Goal: Obtain resource: Download file/media

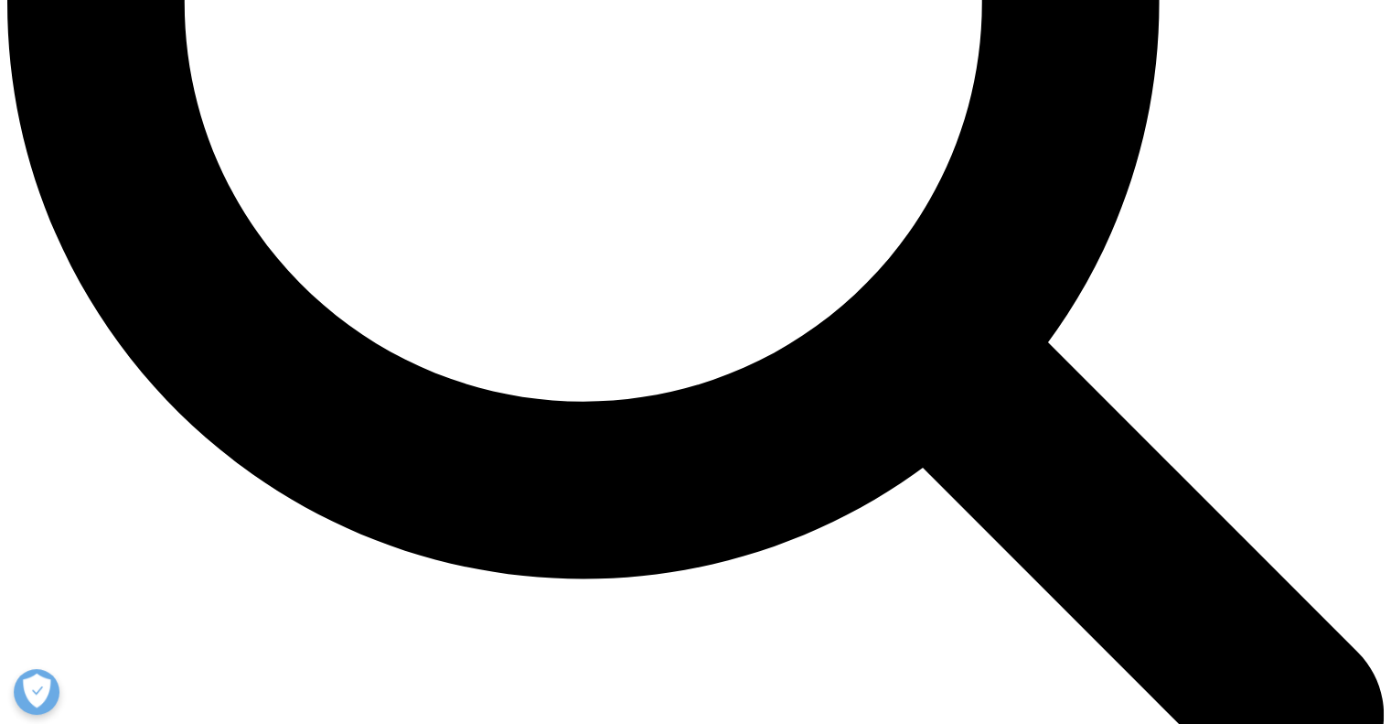
scroll to position [2012, 0]
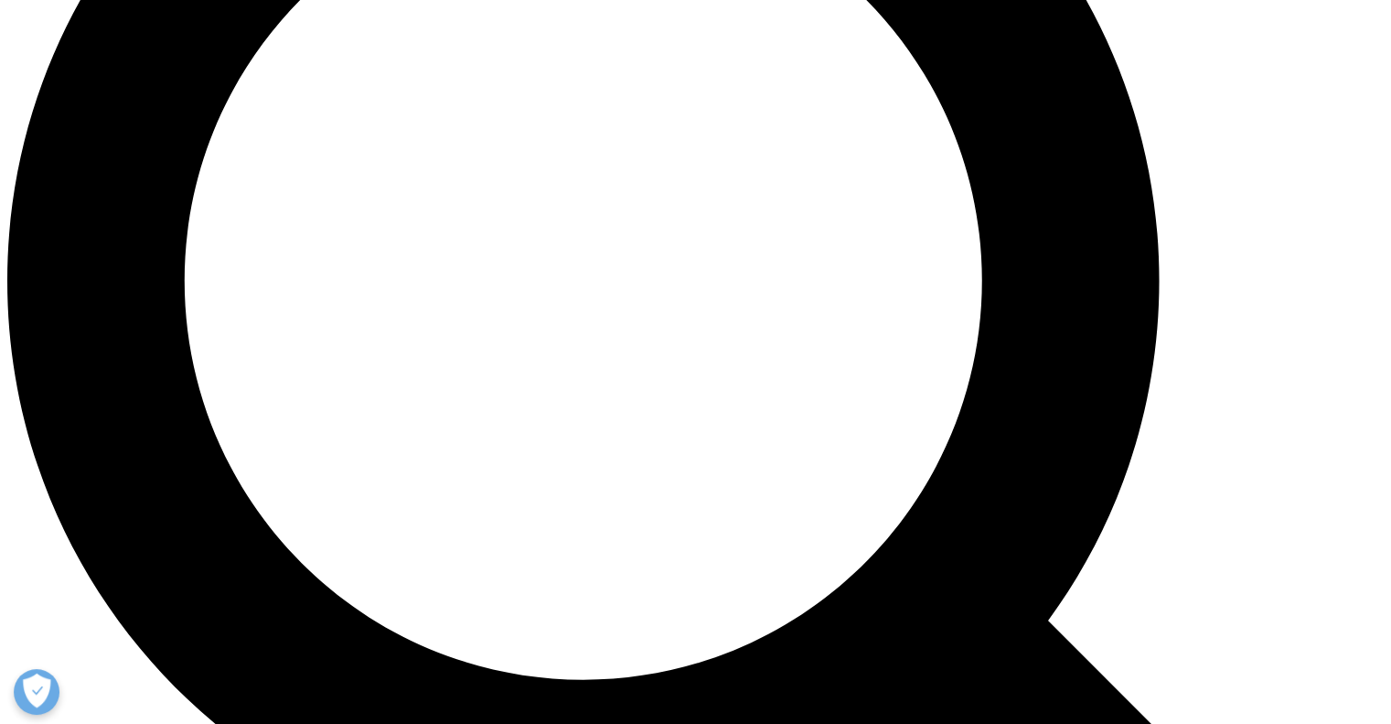
scroll to position [1646, 0]
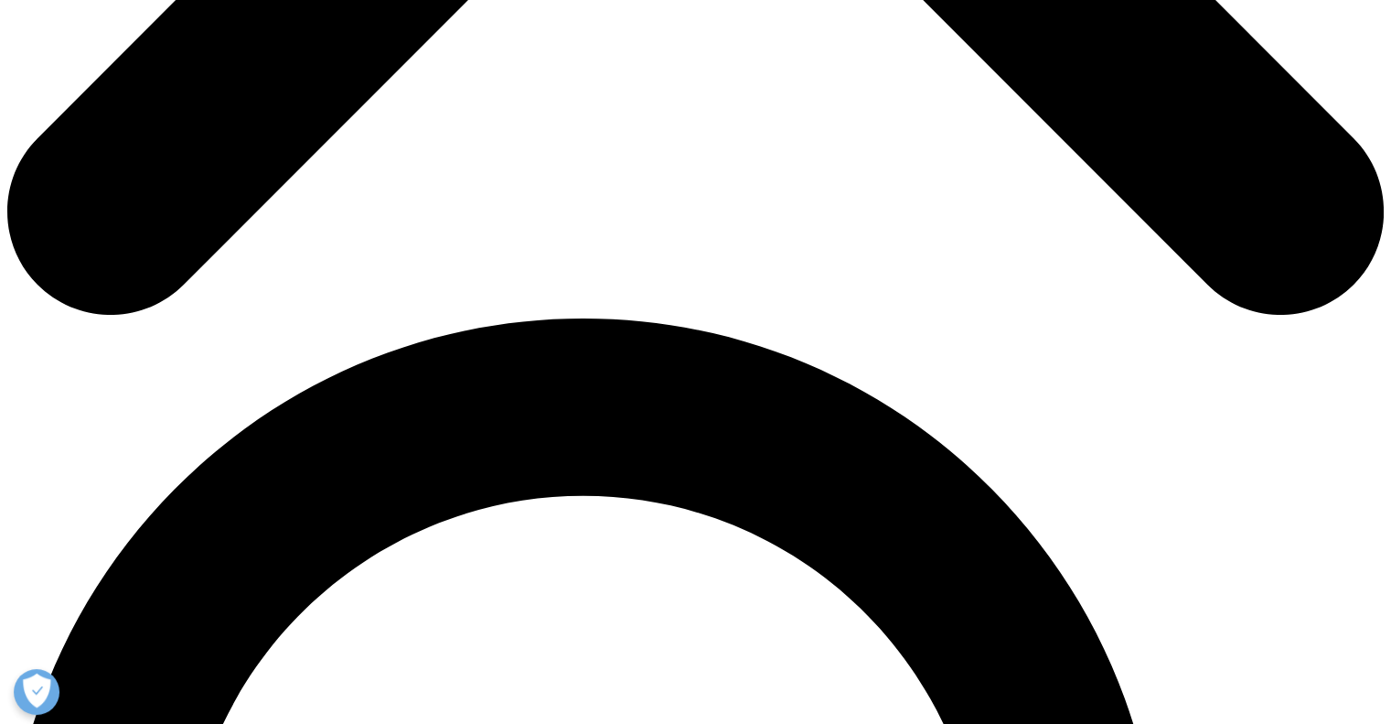
scroll to position [768, 444]
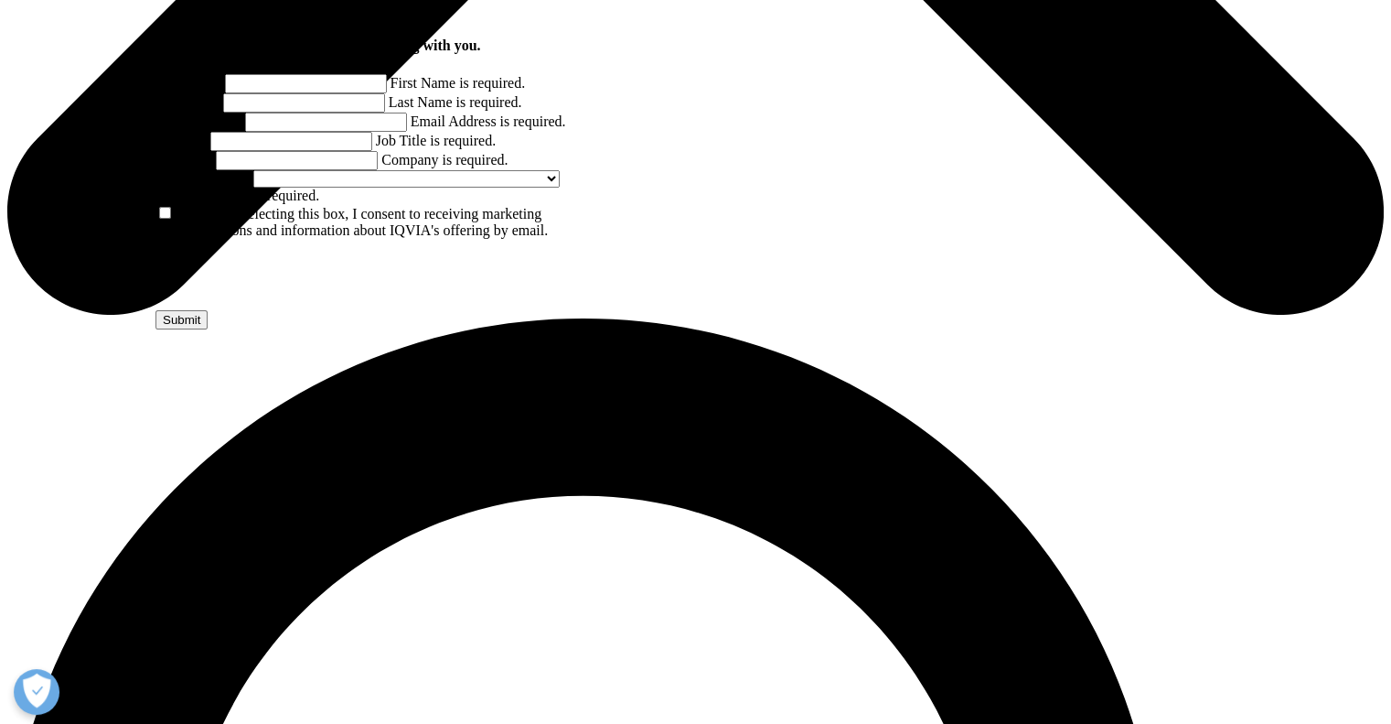
click at [284, 93] on input "First Name" at bounding box center [306, 83] width 162 height 19
type input "[PERSON_NAME]"
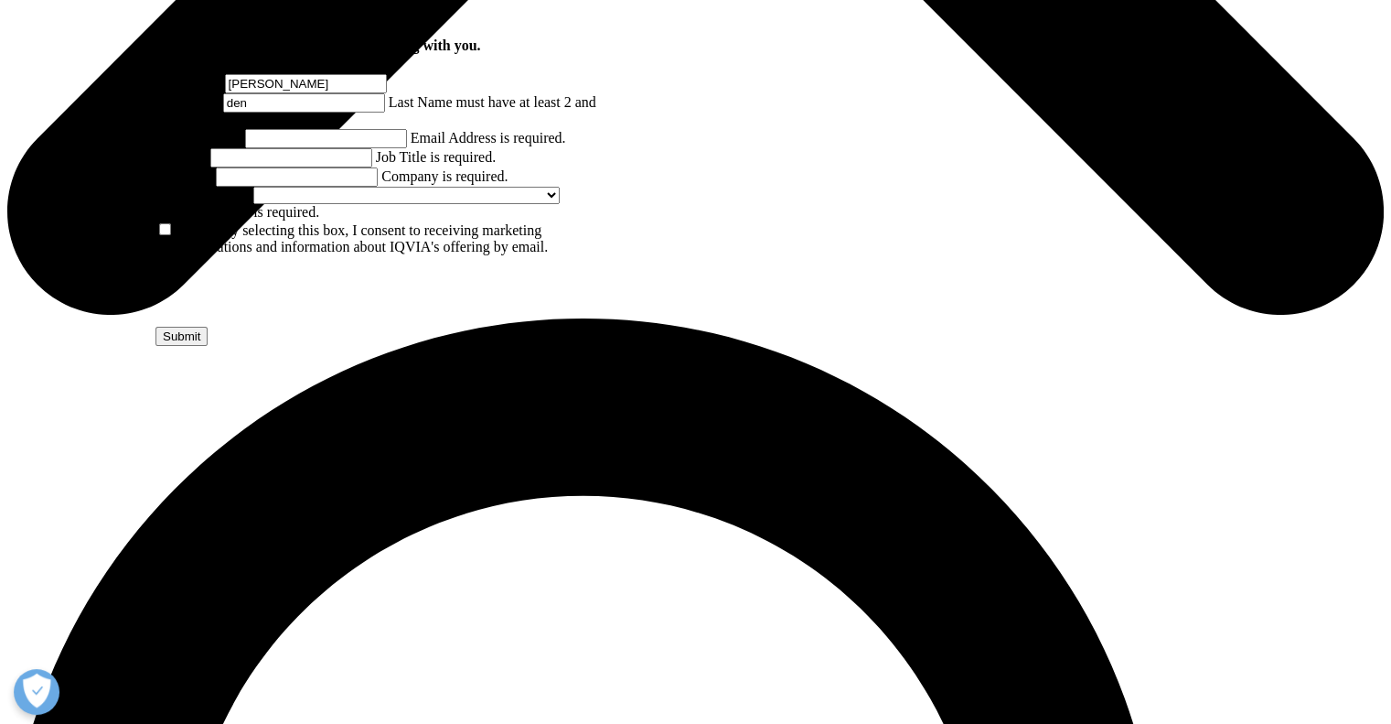
scroll to position [747, 444]
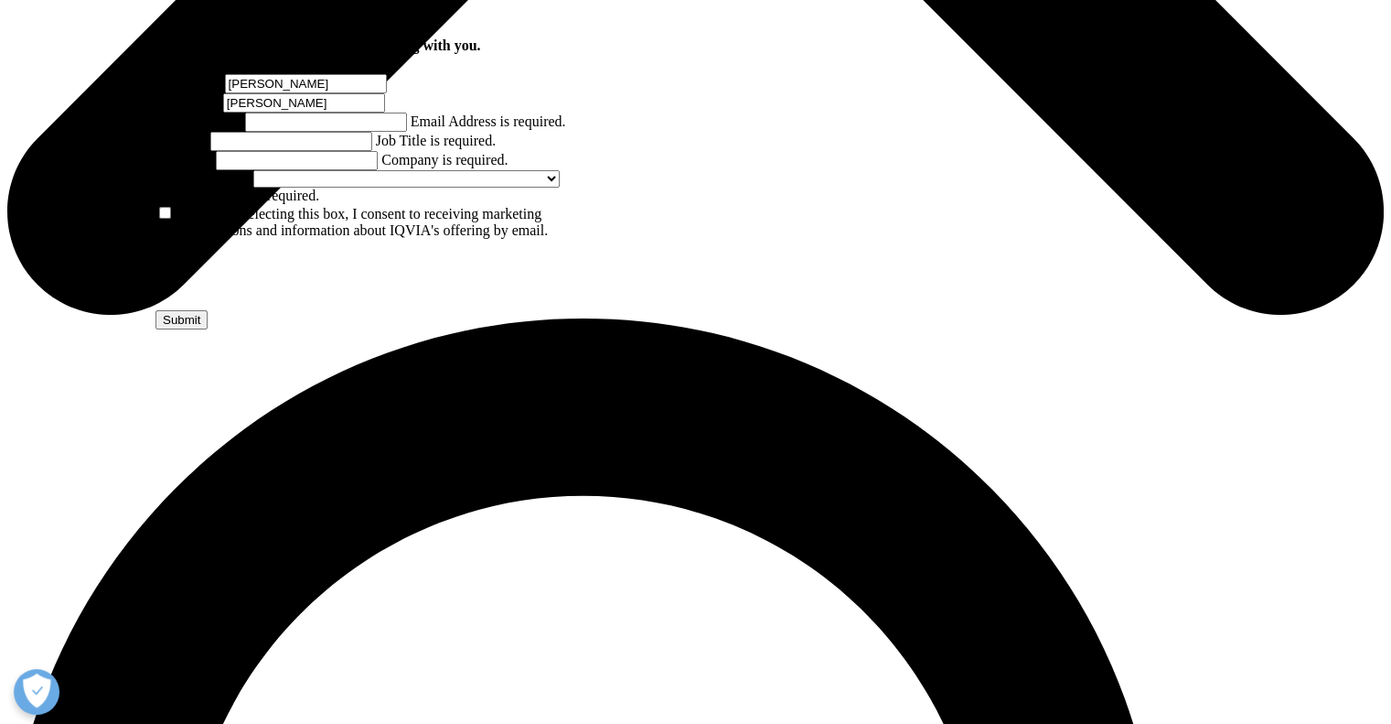
type input "[PERSON_NAME]"
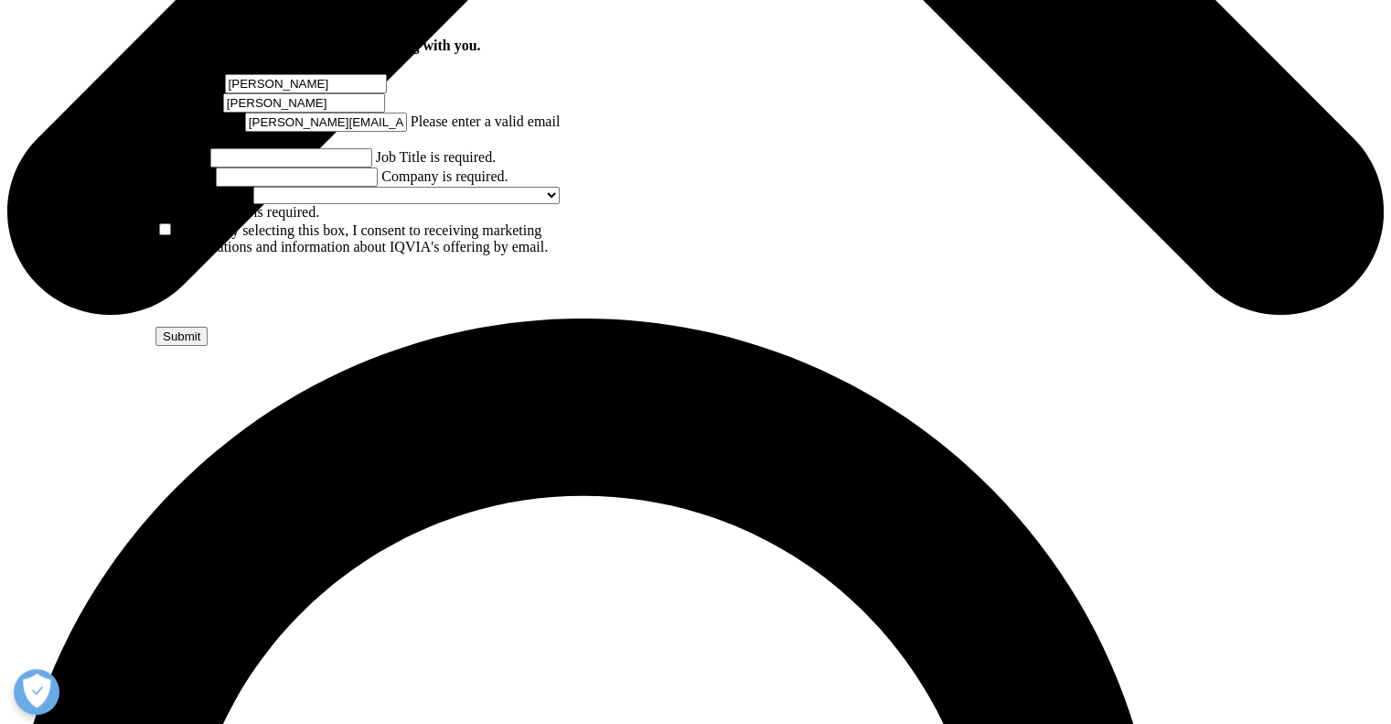
scroll to position [0, 7]
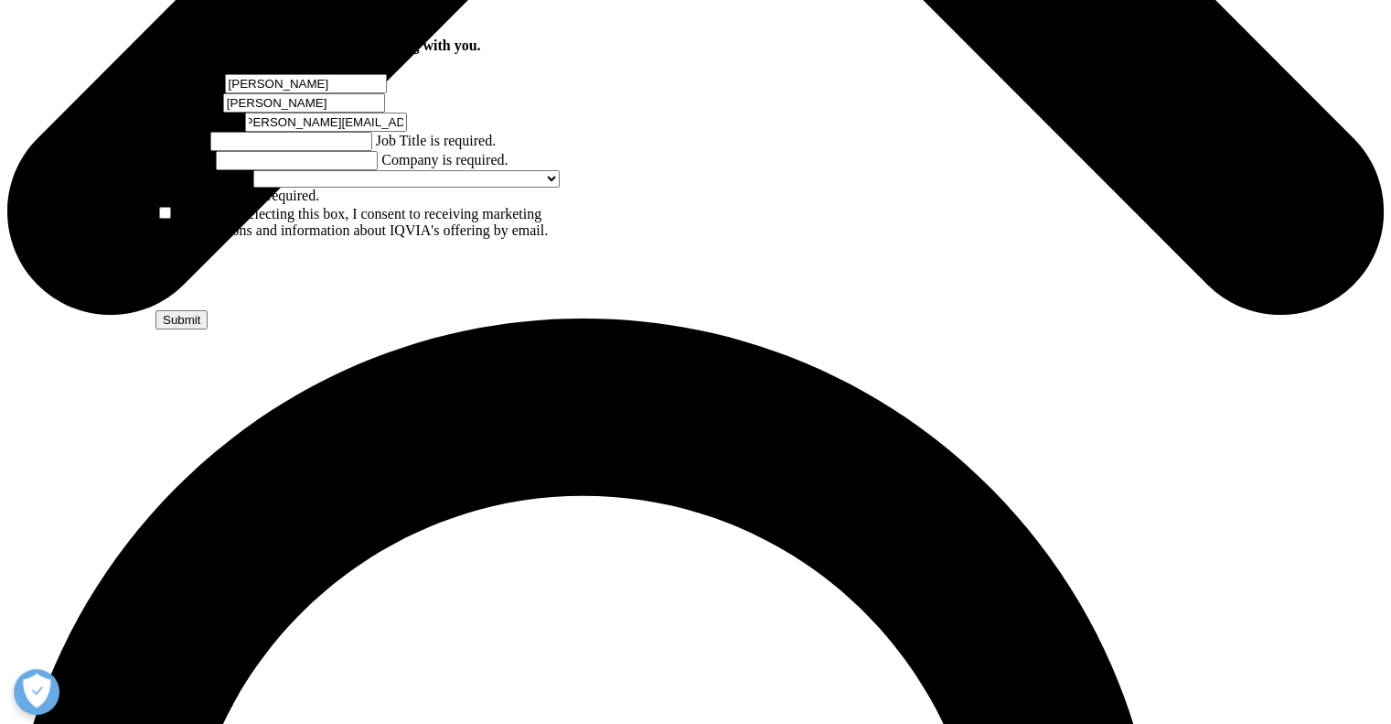
type input "[PERSON_NAME][EMAIL_ADDRESS][PERSON_NAME][DOMAIN_NAME]"
type input "sm"
type input "pwc"
select select "Switzerland"
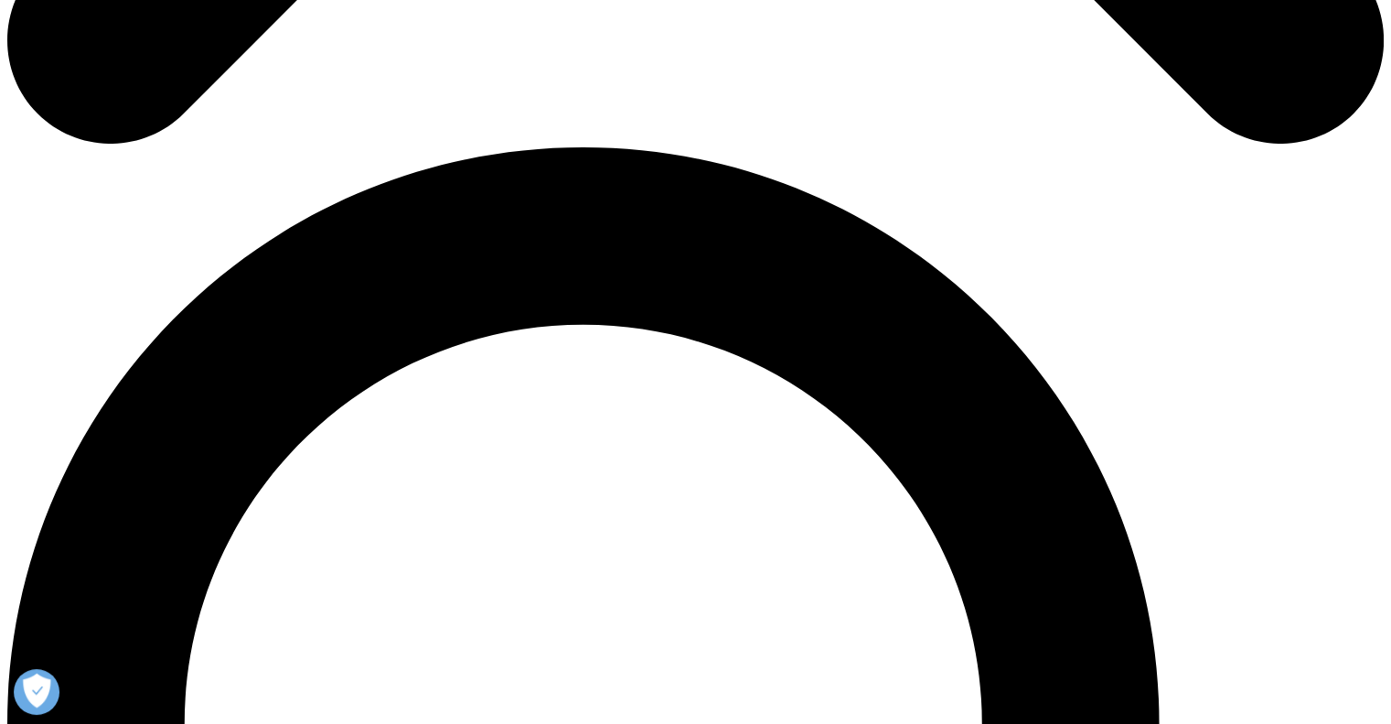
scroll to position [1271, 0]
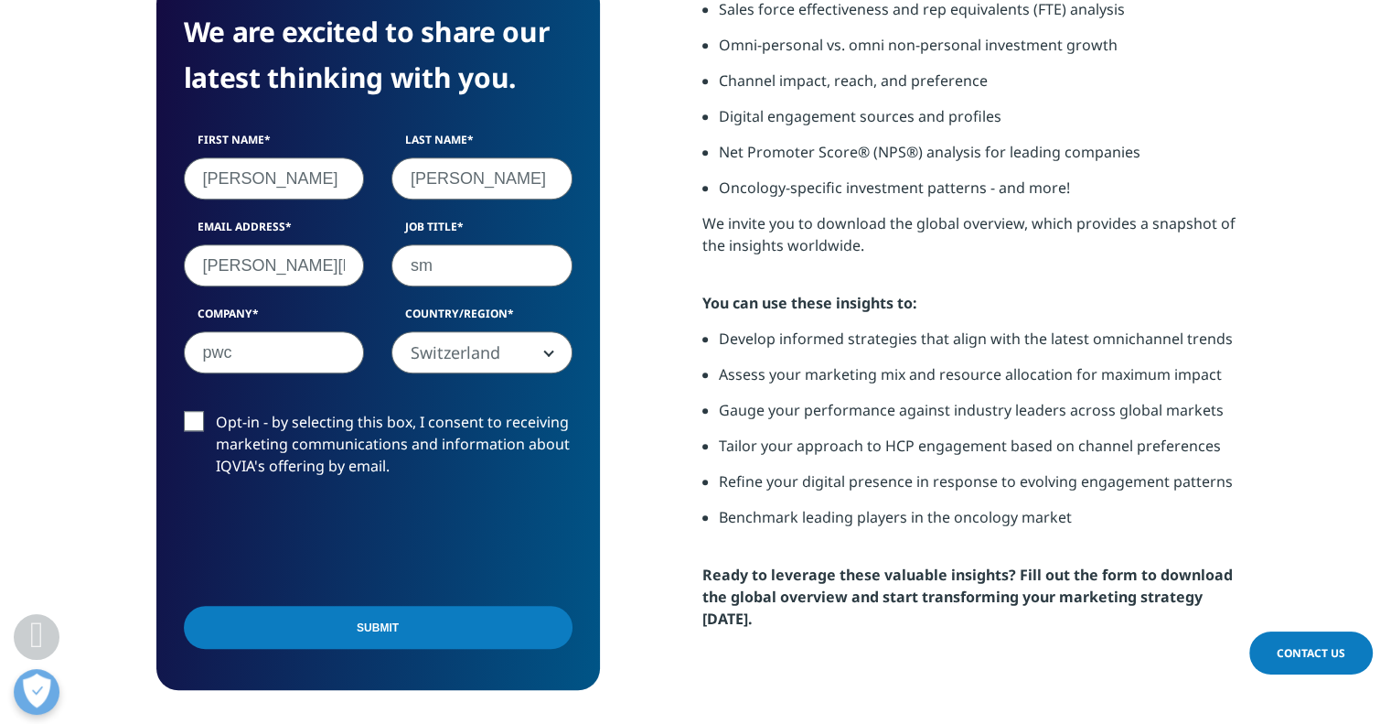
click at [389, 625] on input "Submit" at bounding box center [378, 627] width 389 height 43
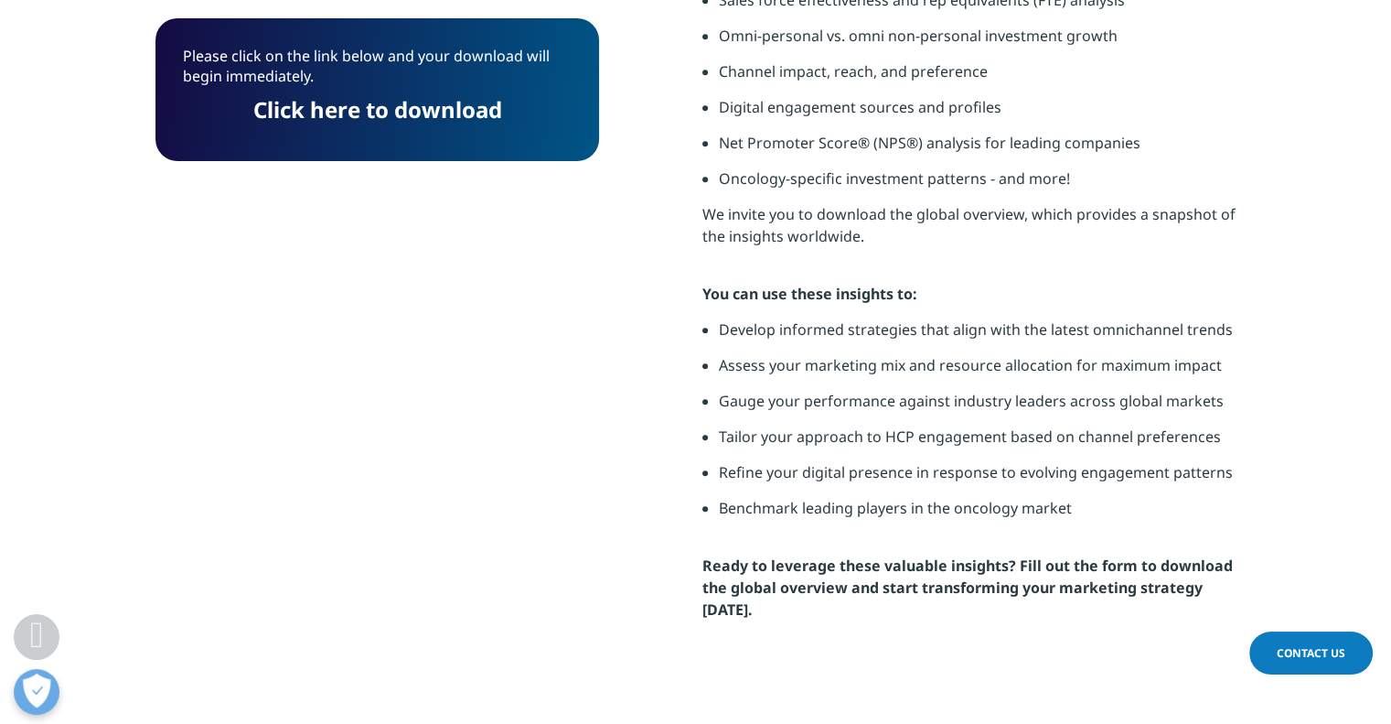
scroll to position [9, 9]
click at [389, 112] on link "Click here to download" at bounding box center [377, 109] width 249 height 30
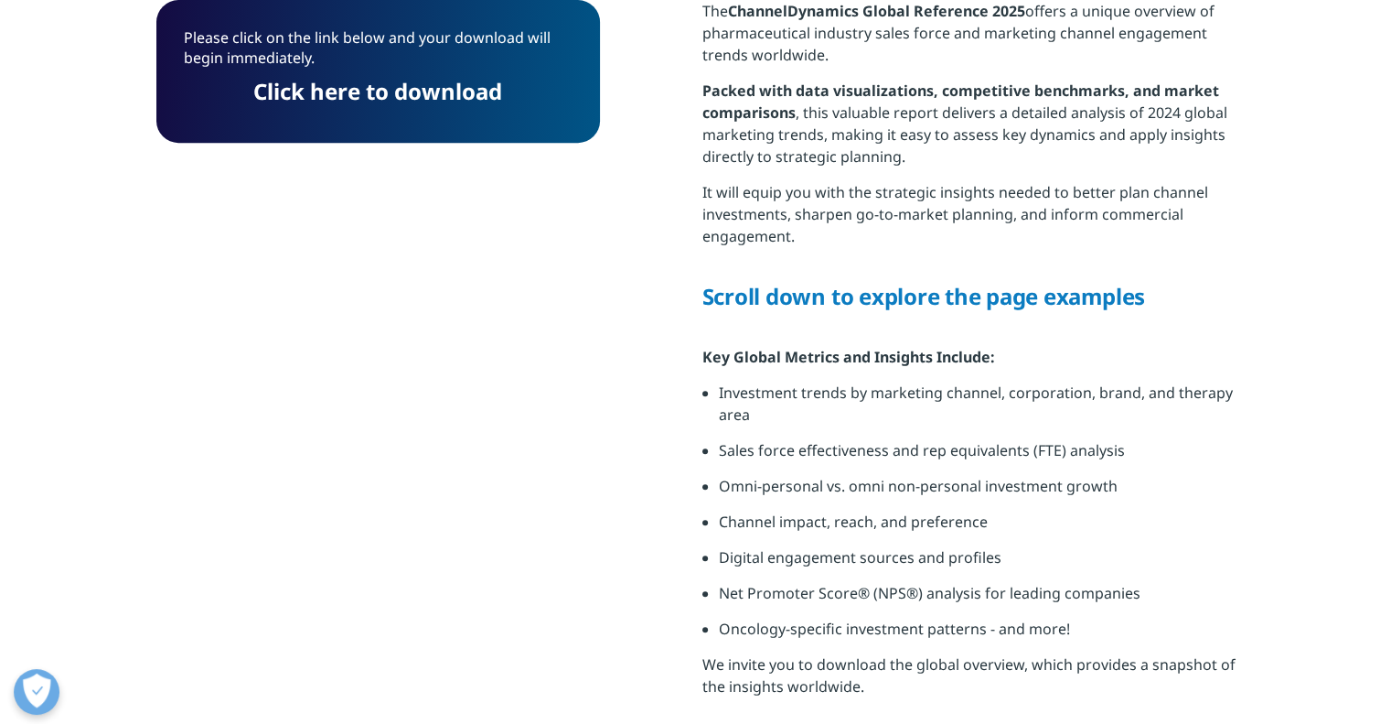
scroll to position [0, 0]
